Goal: Task Accomplishment & Management: Manage account settings

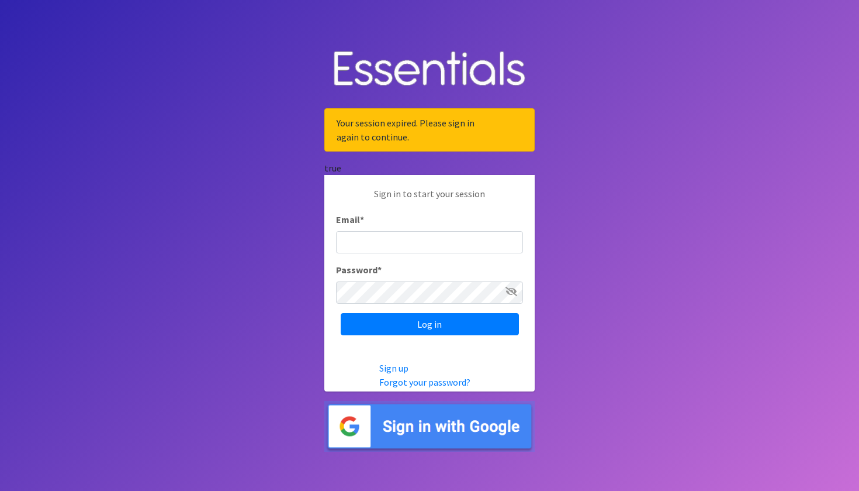
click at [400, 232] on input "Email *" at bounding box center [429, 242] width 187 height 22
type input "[PERSON_NAME][EMAIL_ADDRESS][PERSON_NAME][PERSON_NAME][DOMAIN_NAME]"
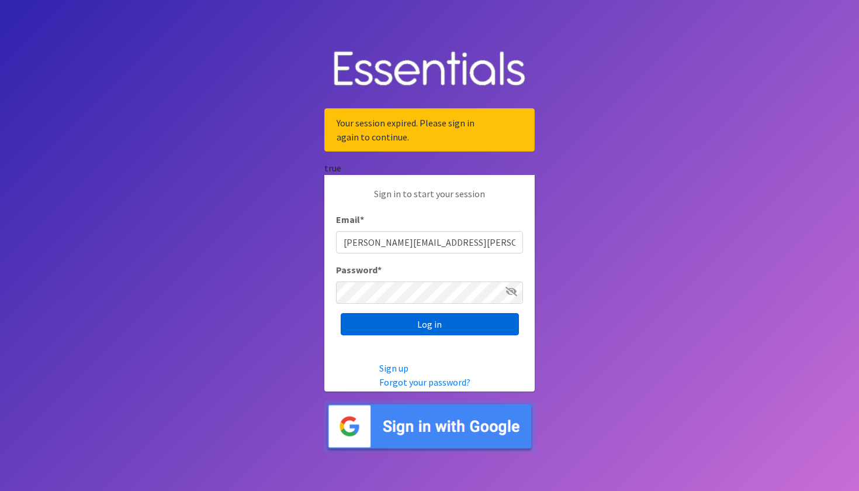
click at [399, 328] on input "Log in" at bounding box center [430, 324] width 178 height 22
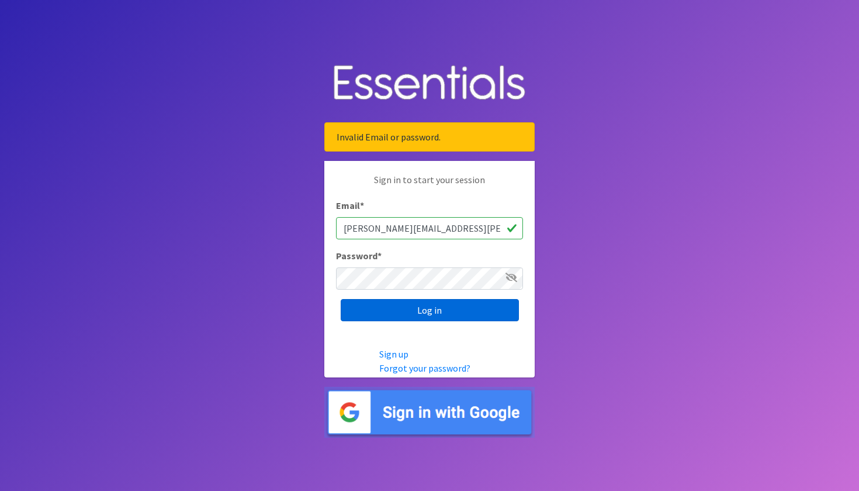
click at [400, 303] on input "Log in" at bounding box center [430, 310] width 178 height 22
click at [403, 317] on input "Log in" at bounding box center [430, 310] width 178 height 22
click at [399, 368] on link "Forgot your password?" at bounding box center [424, 368] width 91 height 12
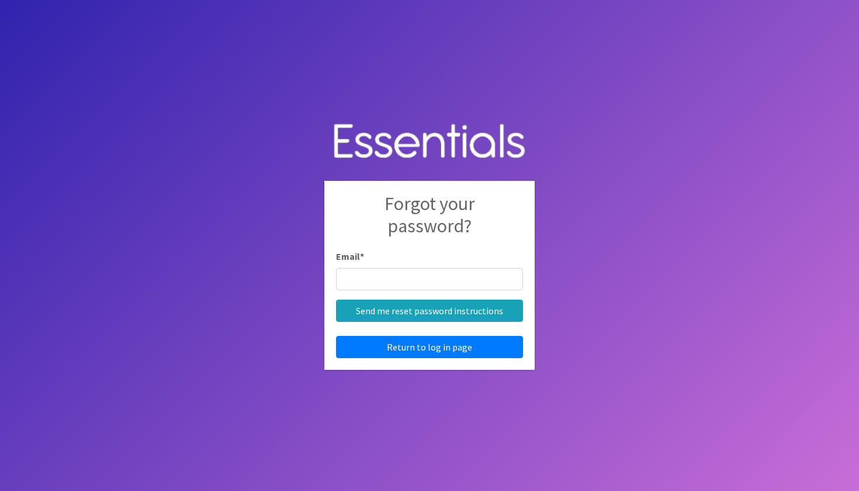
click at [374, 278] on input "Email *" at bounding box center [429, 279] width 187 height 22
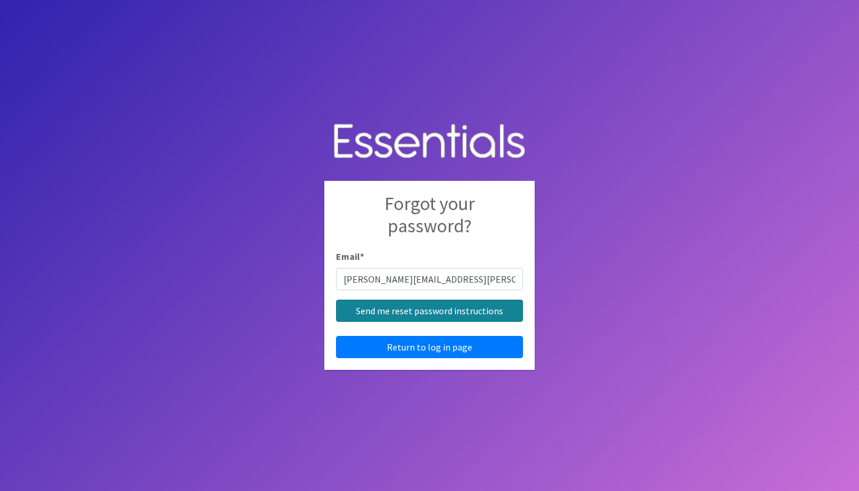
type input "Jesus.ybarra@austin.utexas.edu"
click at [367, 312] on input "Send me reset password instructions" at bounding box center [429, 310] width 187 height 22
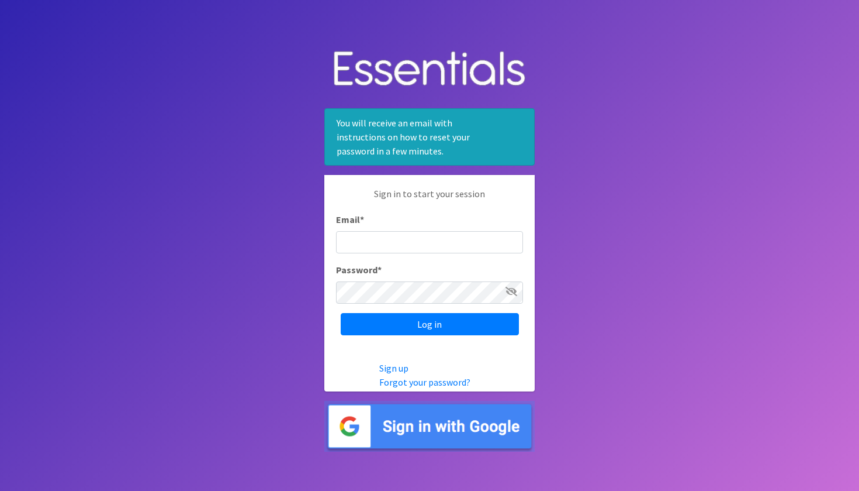
click at [285, 234] on body "You will receive an email with instructions on how to reset your password in a …" at bounding box center [429, 245] width 859 height 491
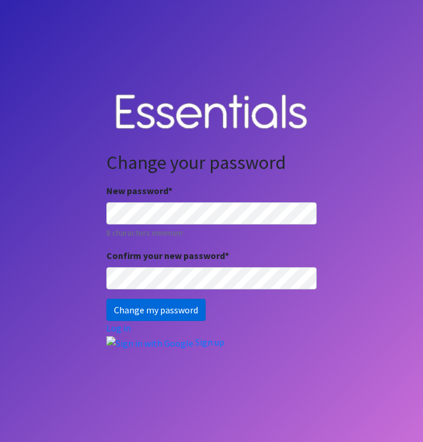
click at [149, 312] on input "Change my password" at bounding box center [155, 310] width 99 height 22
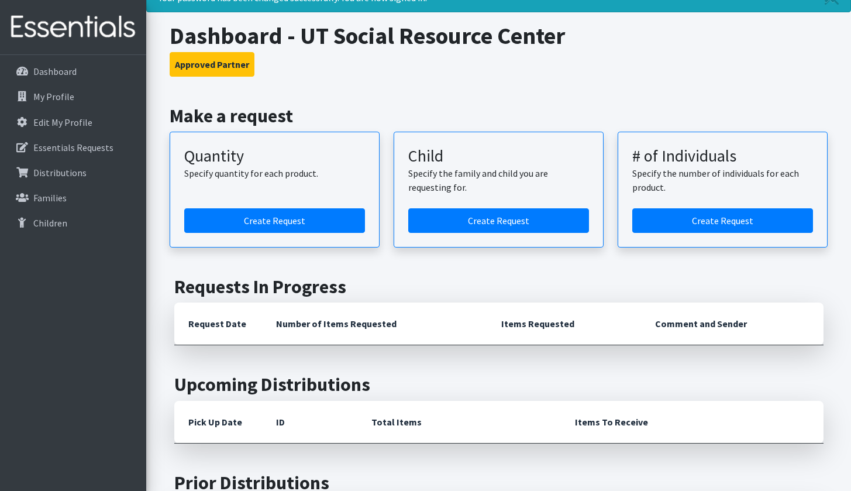
scroll to position [52, 0]
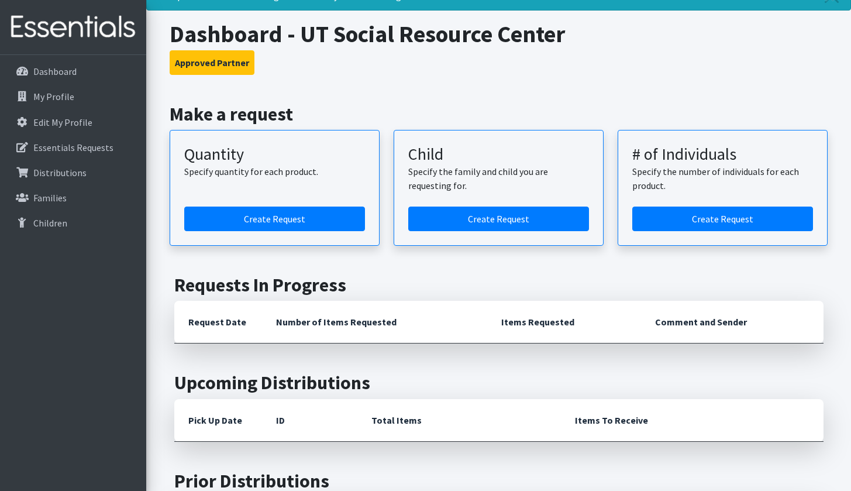
click at [414, 165] on div "Quantity Specify quantity for each product. Create Request Child Specify the fa…" at bounding box center [499, 188] width 658 height 116
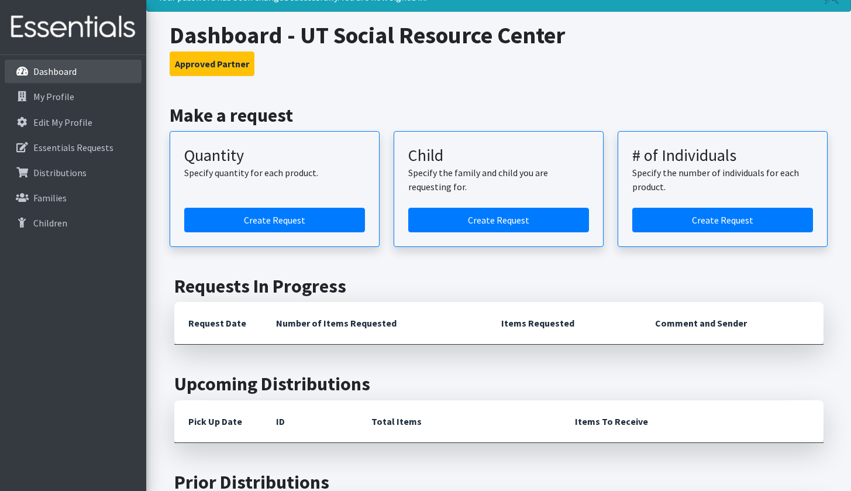
scroll to position [57, 0]
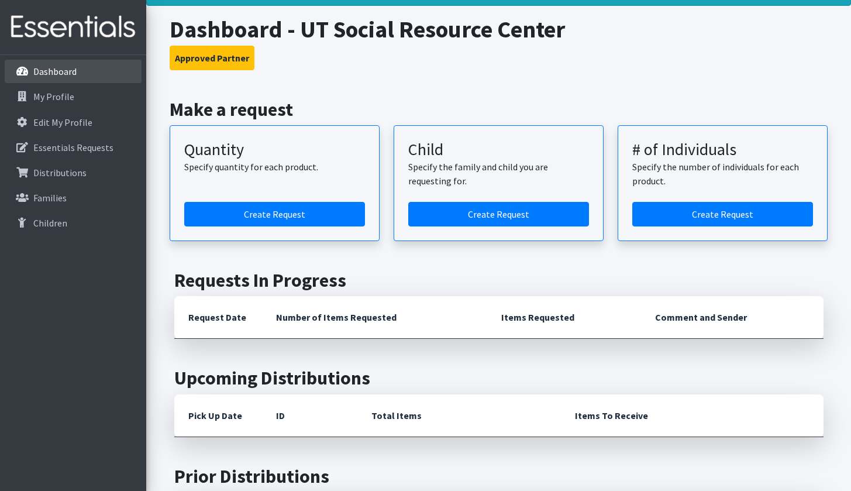
click at [44, 76] on p "Dashboard" at bounding box center [54, 71] width 43 height 12
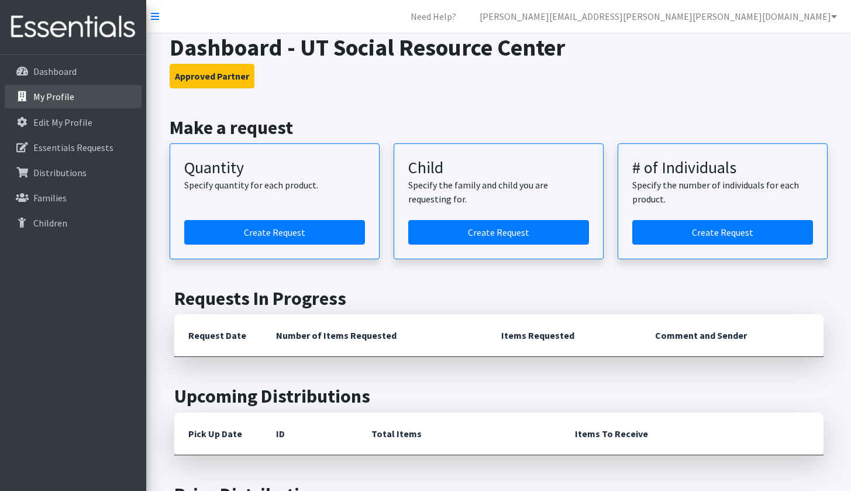
click at [49, 98] on p "My Profile" at bounding box center [53, 97] width 41 height 12
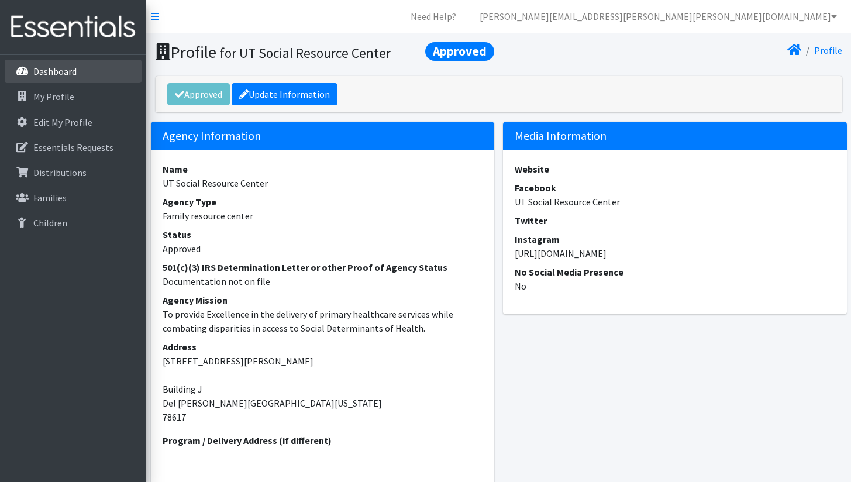
click at [43, 73] on p "Dashboard" at bounding box center [54, 71] width 43 height 12
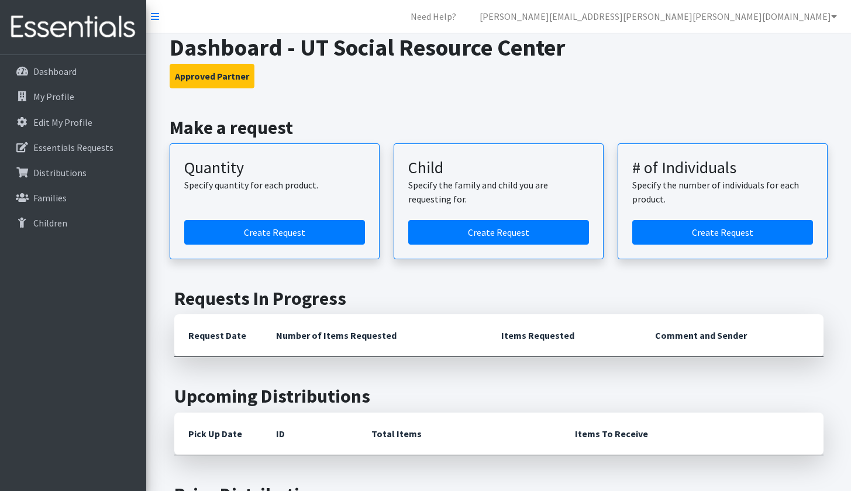
click at [441, 129] on h2 "Make a request" at bounding box center [499, 127] width 658 height 22
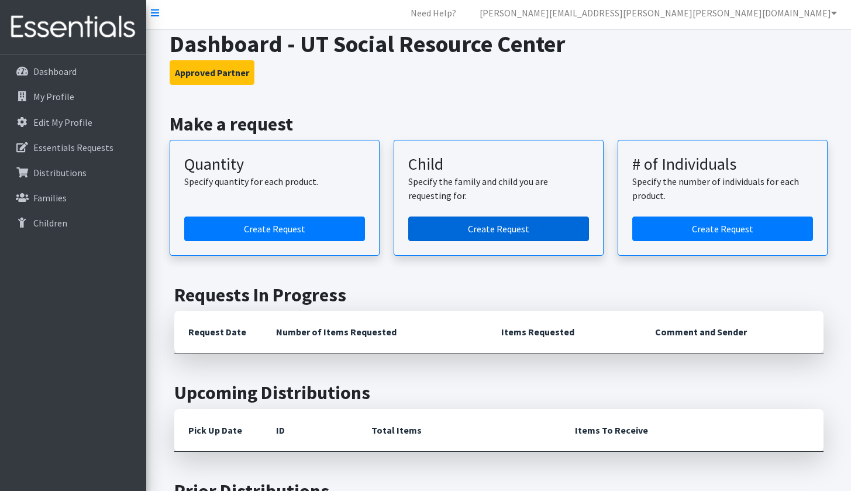
scroll to position [-1, 0]
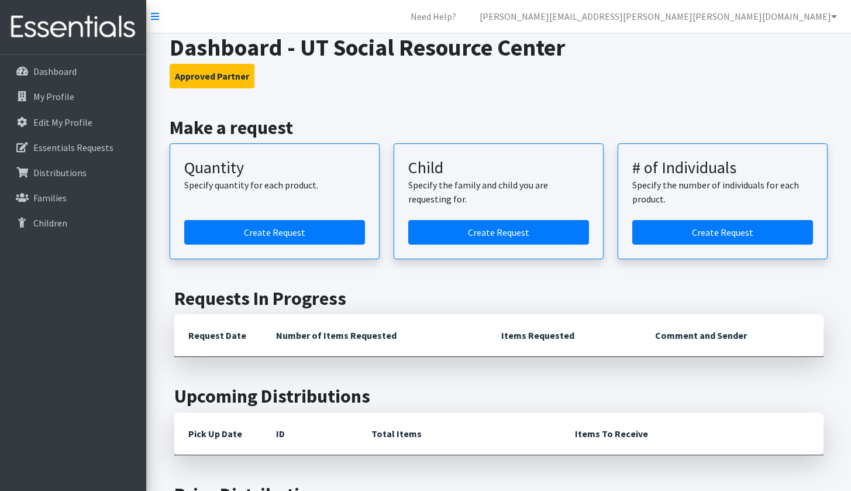
click at [367, 65] on h3 "Approved Partner" at bounding box center [499, 76] width 658 height 25
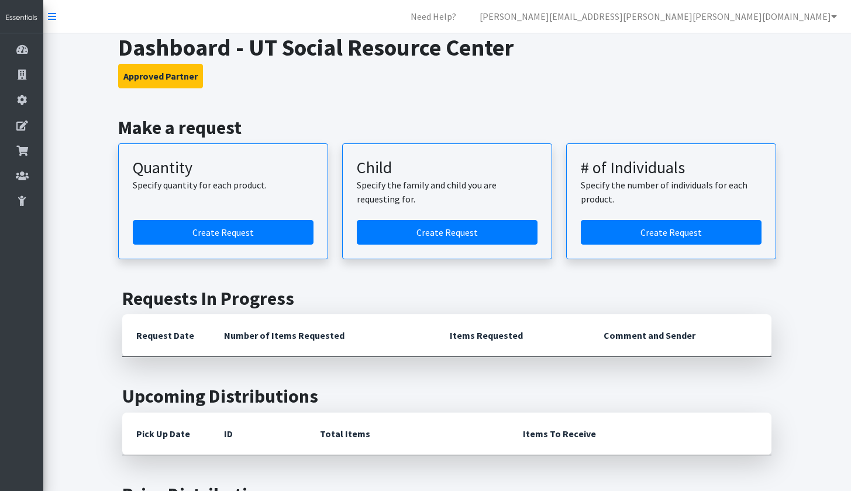
scroll to position [0, 0]
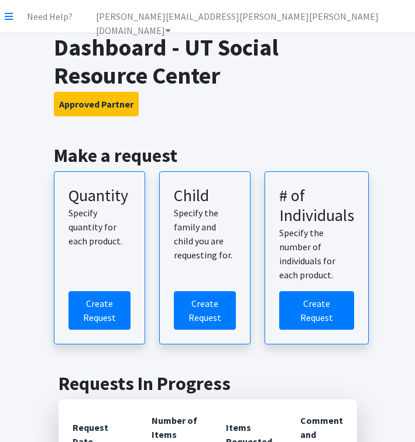
click at [233, 80] on h1 "Dashboard - UT Social Resource Center" at bounding box center [207, 61] width 307 height 56
click at [132, 41] on h1 "Dashboard - UT Social Resource Center" at bounding box center [207, 61] width 307 height 56
